Goal: Find specific page/section: Find specific page/section

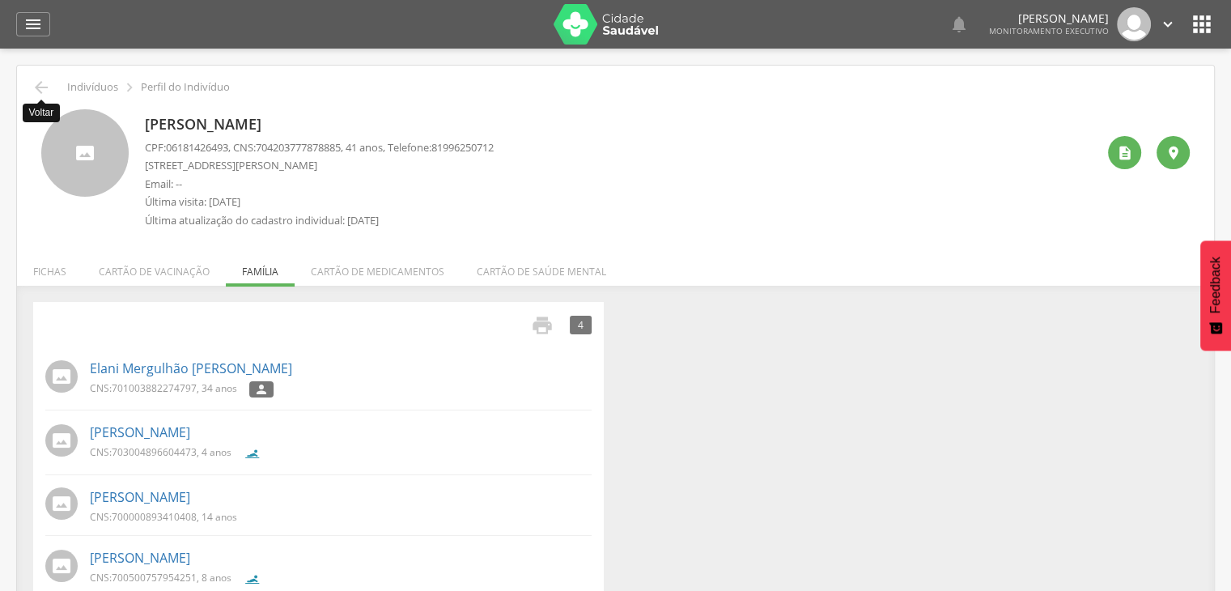
click at [36, 91] on icon "" at bounding box center [41, 87] width 19 height 19
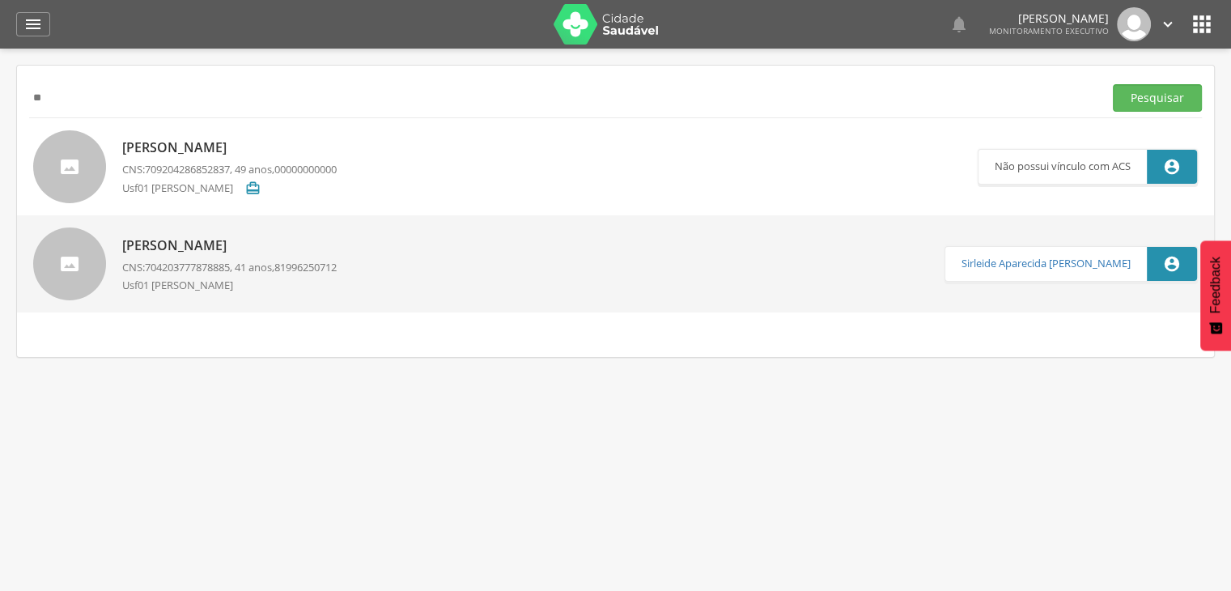
type input "*"
type input "**********"
click at [1159, 96] on button "Pesquisar" at bounding box center [1157, 98] width 89 height 28
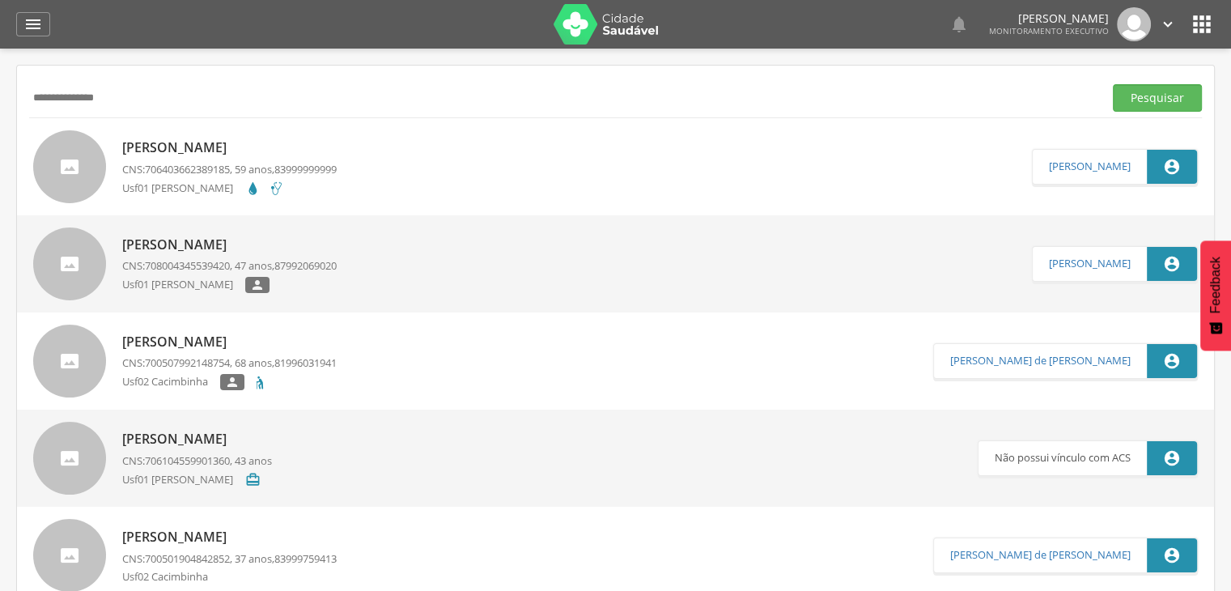
click at [155, 338] on p "[PERSON_NAME]" at bounding box center [229, 342] width 215 height 19
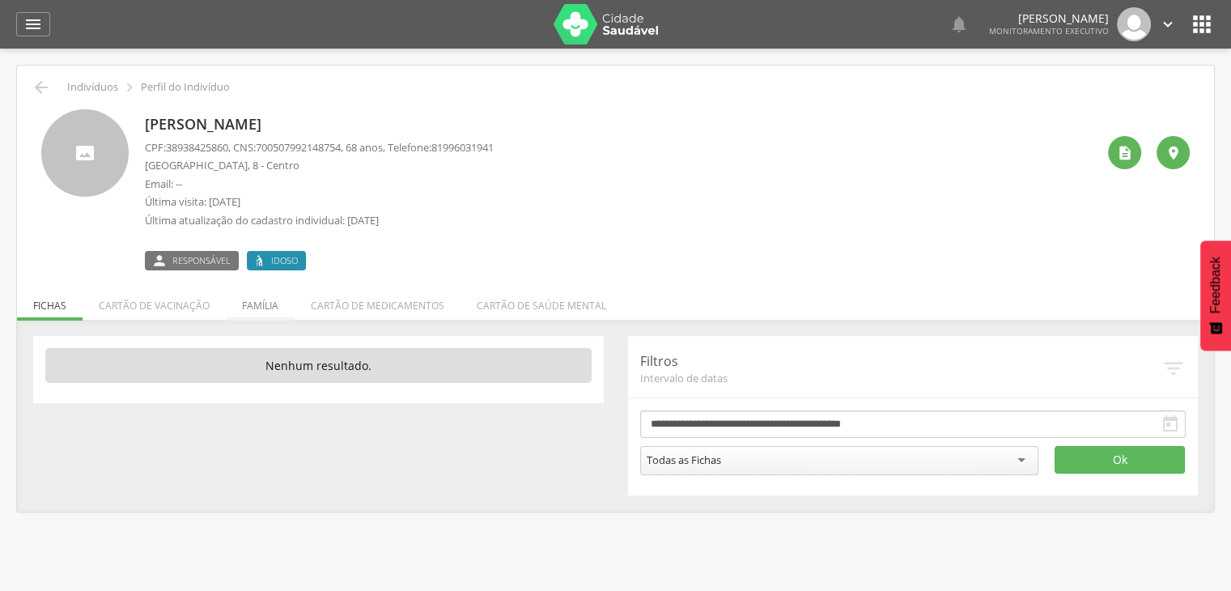
click at [266, 311] on li "Família" at bounding box center [260, 302] width 69 height 38
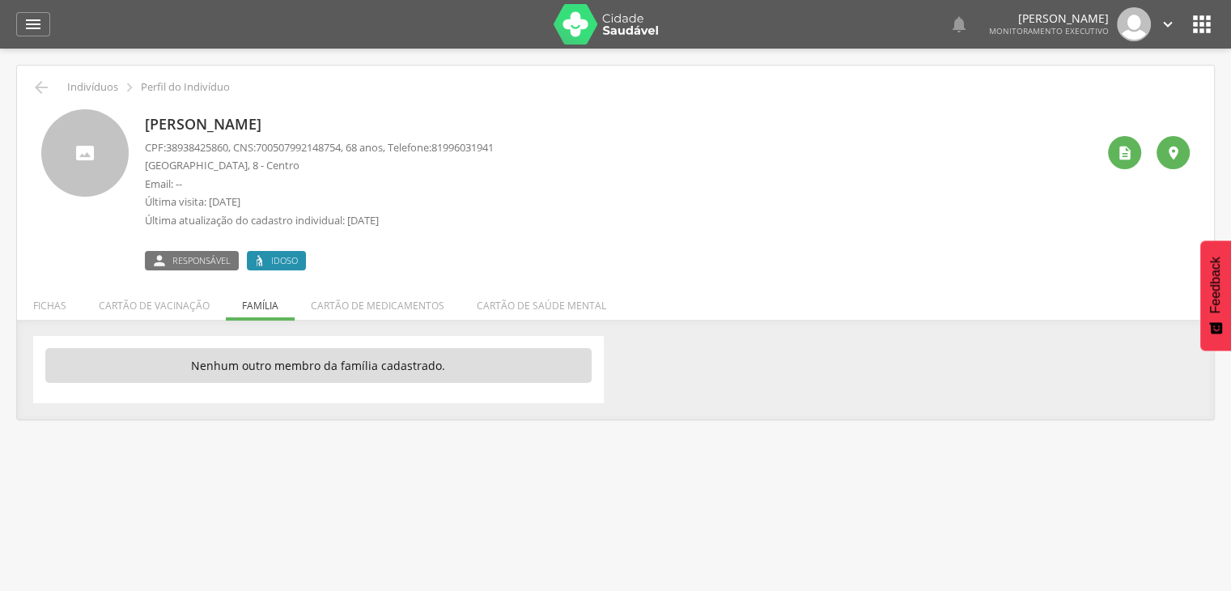
click at [284, 147] on span "700507992148754" at bounding box center [298, 147] width 85 height 15
copy span "700507992148754"
